Goal: Browse casually: Explore the website without a specific task or goal

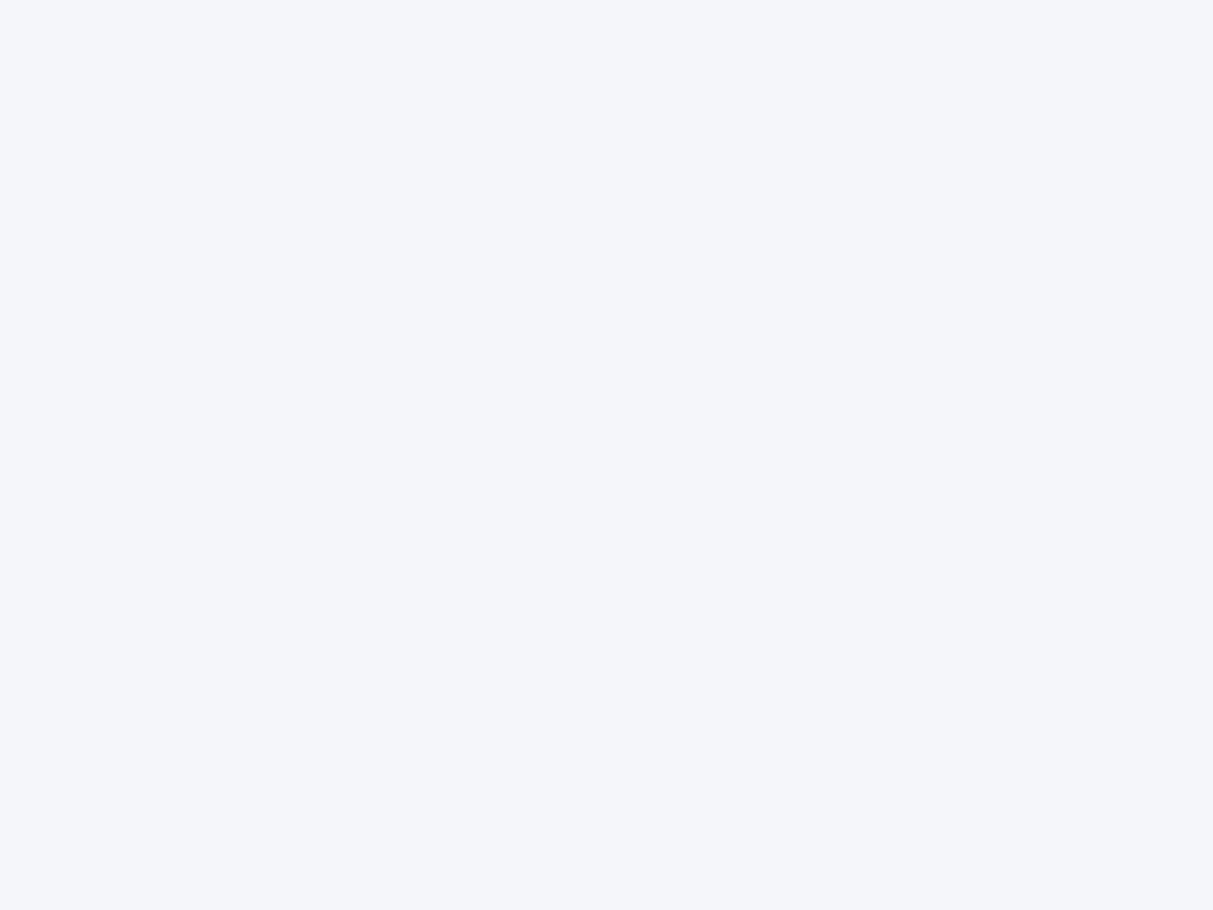
click at [607, 455] on div at bounding box center [606, 455] width 1213 height 910
